Goal: Information Seeking & Learning: Find specific fact

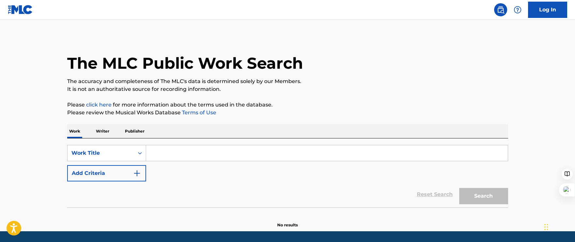
click at [177, 155] on input "Search Form" at bounding box center [327, 153] width 362 height 16
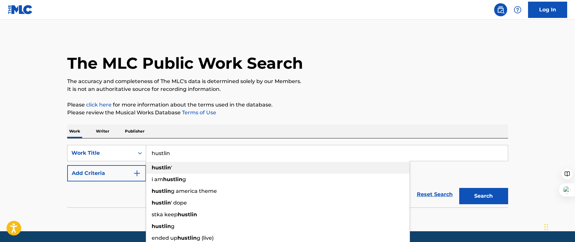
click at [180, 167] on div "[PERSON_NAME] '" at bounding box center [277, 168] width 263 height 12
type input "[PERSON_NAME]'"
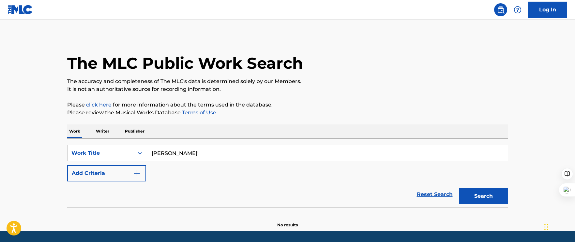
click at [103, 169] on button "Add Criteria" at bounding box center [106, 173] width 79 height 16
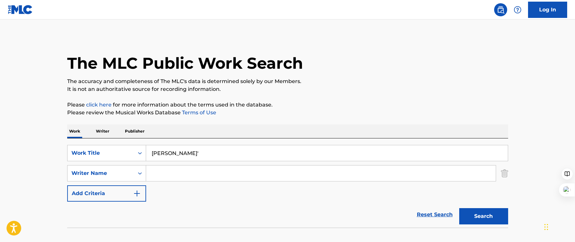
click at [208, 174] on input "Search Form" at bounding box center [321, 174] width 350 height 16
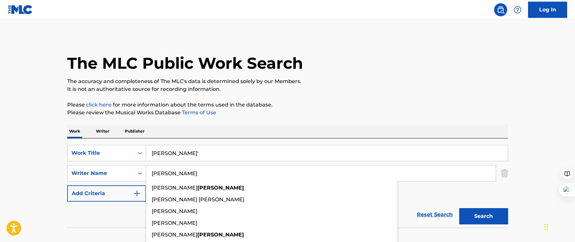
type input "[PERSON_NAME]"
click at [459, 208] on button "Search" at bounding box center [483, 216] width 49 height 16
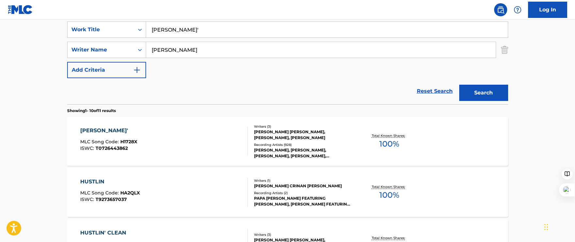
scroll to position [156, 0]
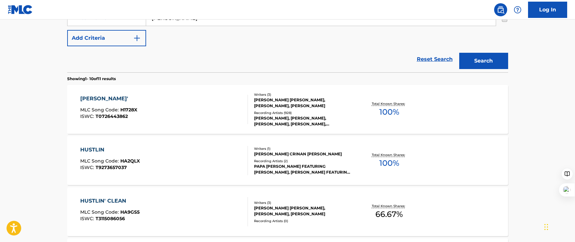
click at [347, 108] on div "[PERSON_NAME] [PERSON_NAME], [PERSON_NAME], [PERSON_NAME]" at bounding box center [303, 103] width 98 height 12
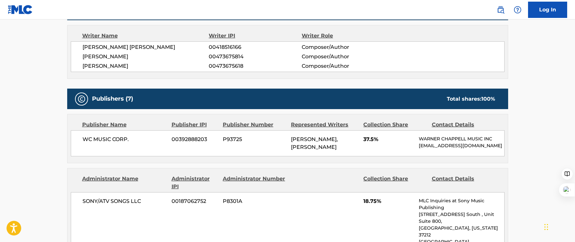
scroll to position [229, 0]
